Goal: Find specific page/section: Find specific page/section

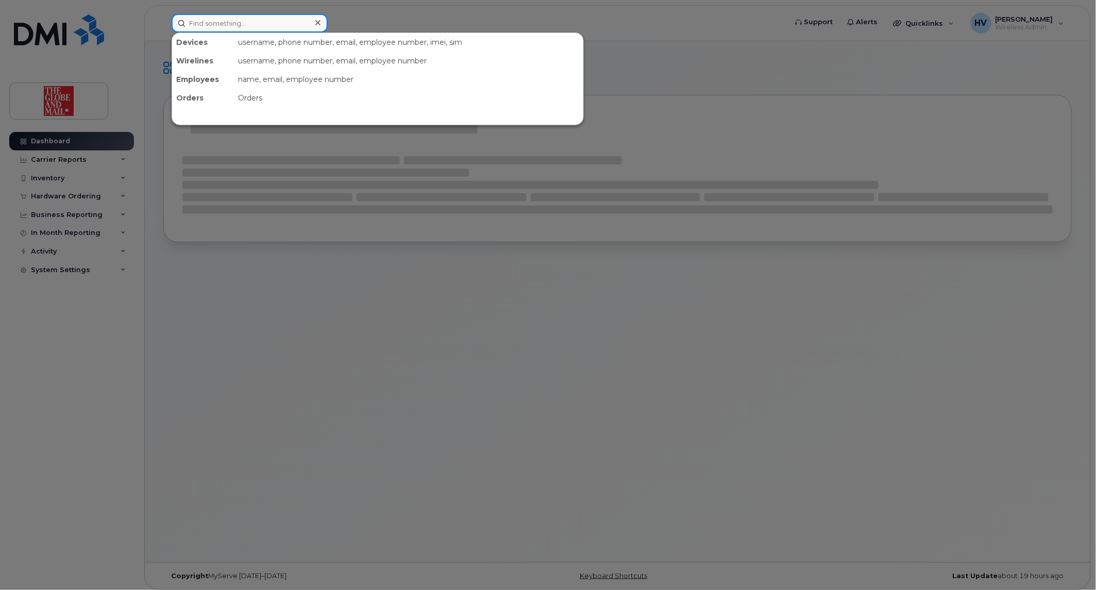
click at [213, 23] on input at bounding box center [250, 23] width 156 height 19
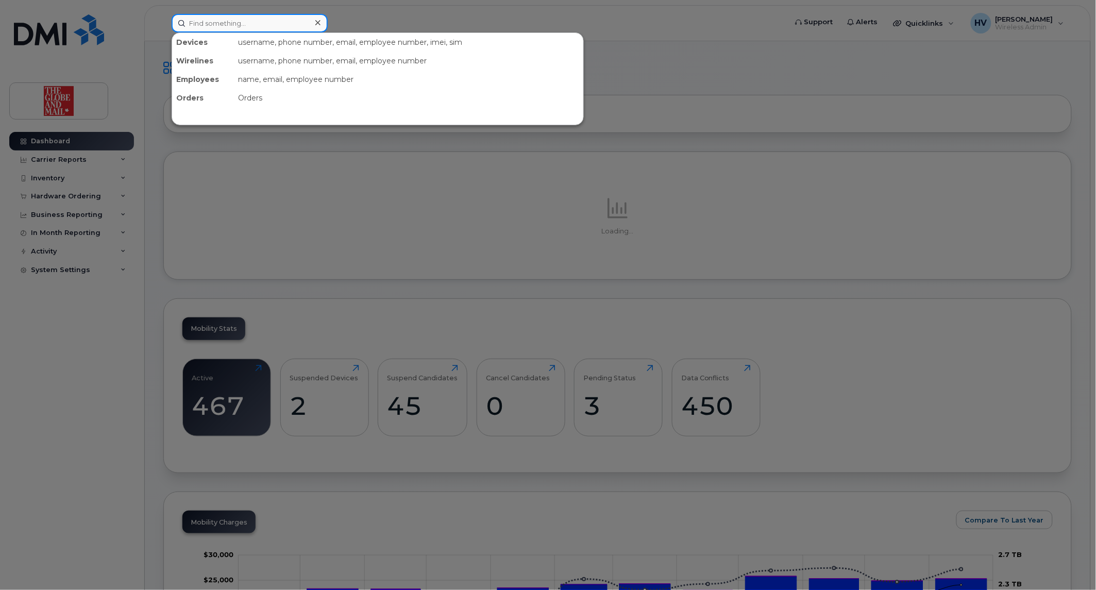
paste input "vsubramaniam"
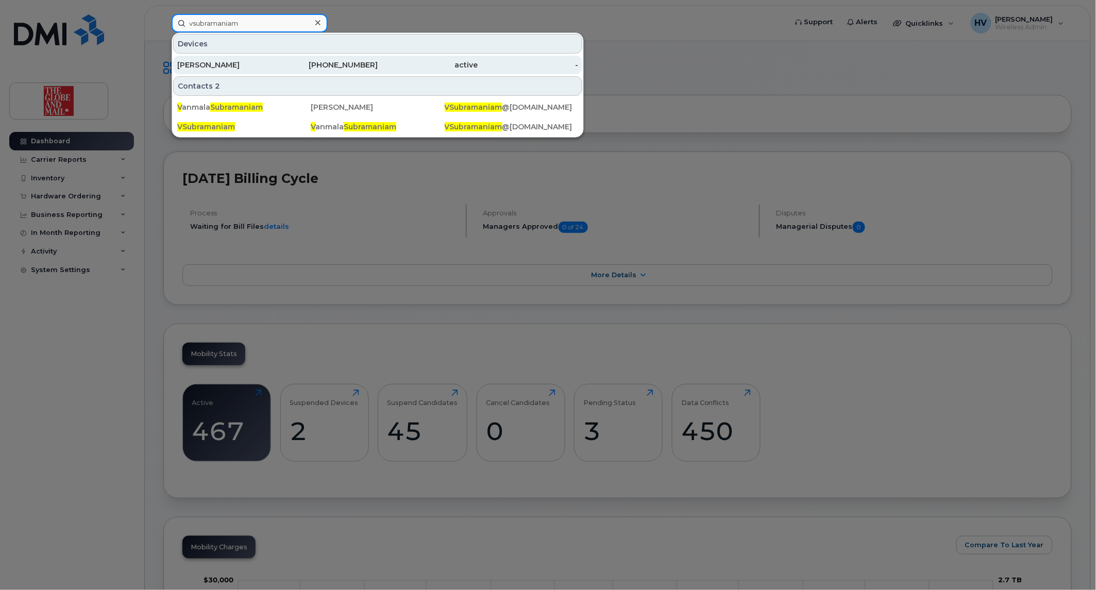
type input "vsubramaniam"
click at [254, 63] on div "[PERSON_NAME]" at bounding box center [227, 65] width 100 height 10
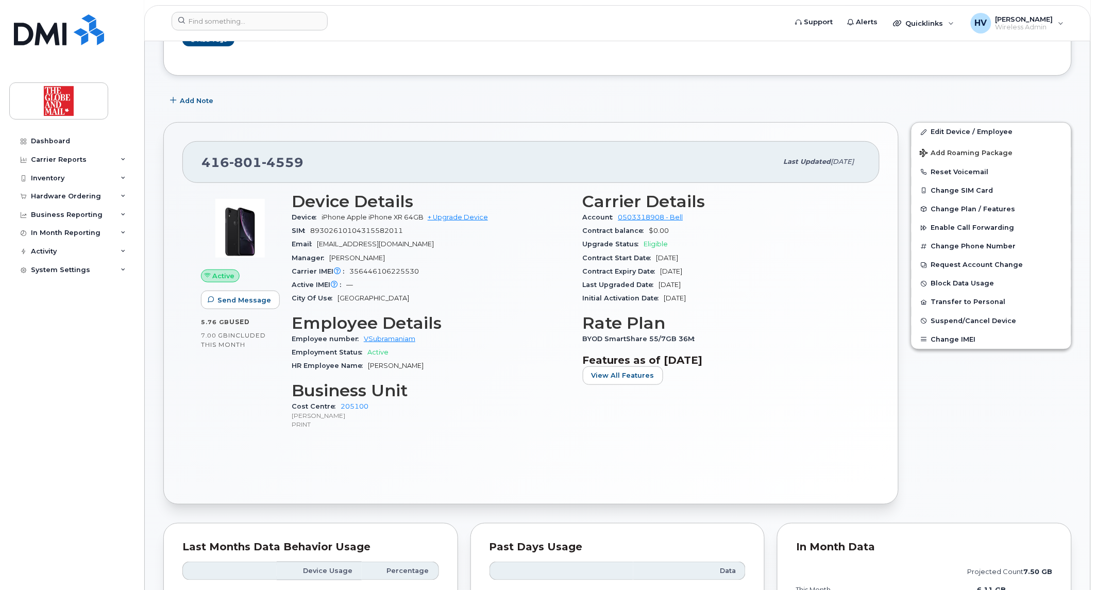
scroll to position [114, 0]
